Goal: Information Seeking & Learning: Learn about a topic

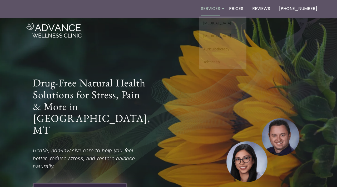
click at [222, 10] on link "Services" at bounding box center [210, 8] width 23 height 15
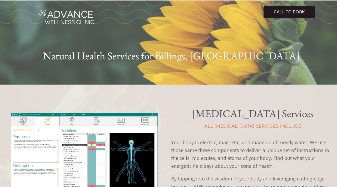
click at [286, 11] on span "CALL TO BOOK" at bounding box center [289, 12] width 31 height 7
click at [66, 18] on img at bounding box center [66, 17] width 55 height 14
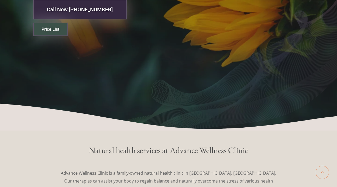
scroll to position [181, 0]
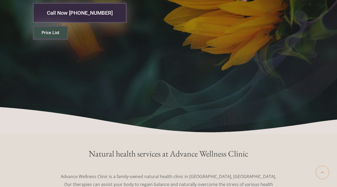
click at [49, 26] on link "Price List" at bounding box center [50, 33] width 35 height 14
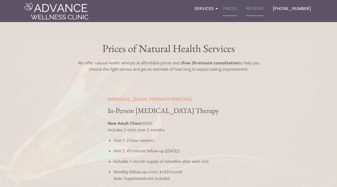
click at [259, 8] on link "Reviews" at bounding box center [255, 8] width 22 height 15
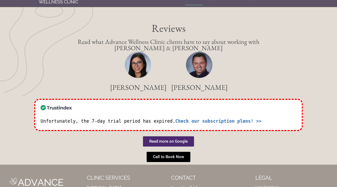
scroll to position [12, 0]
